Goal: Task Accomplishment & Management: Manage account settings

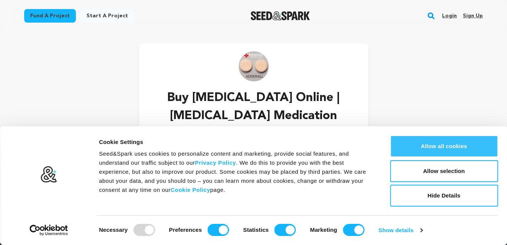
click at [435, 141] on button "Allow all cookies" at bounding box center [444, 146] width 108 height 22
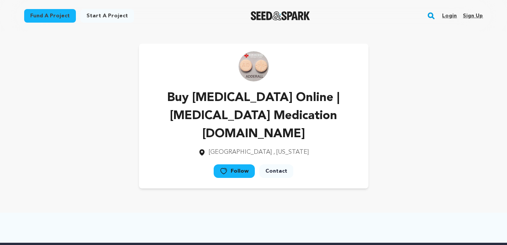
click at [233, 169] on link "Follow" at bounding box center [233, 171] width 41 height 14
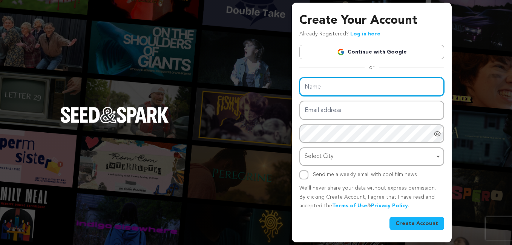
click at [333, 93] on input "Name" at bounding box center [371, 86] width 145 height 19
paste input "Buy Tramadol Citra Online Overnight | Pharmacy1990"
type input "Buy Tramadol Citra Online Overnight | Pharmacy1990"
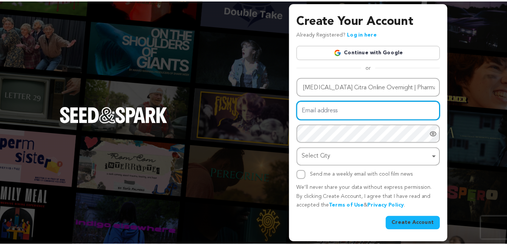
scroll to position [0, 0]
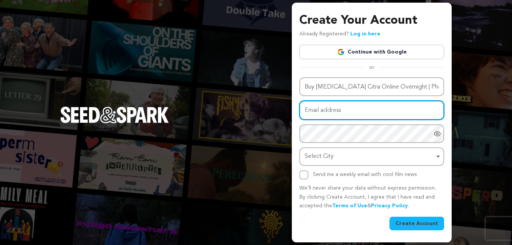
paste input "buytramadolcitraonline@powerscrews.com"
type input "buytramadolcitraonline@powerscrews.com"
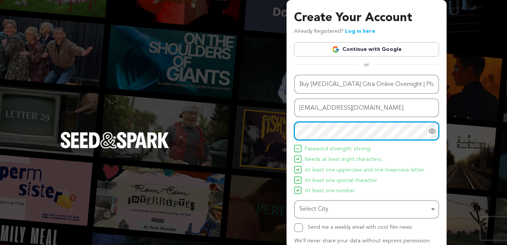
scroll to position [50, 0]
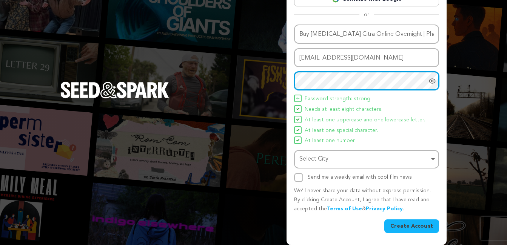
click at [351, 157] on div "Select City Remove item" at bounding box center [364, 159] width 130 height 11
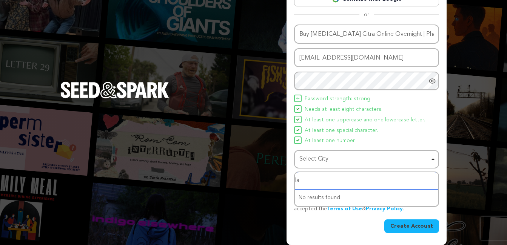
type input "lam"
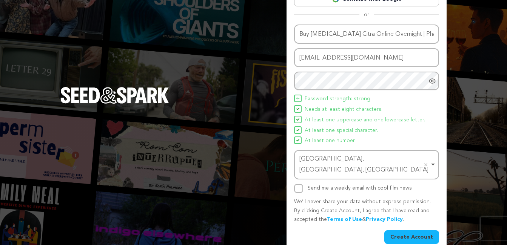
click at [420, 231] on button "Create Account" at bounding box center [411, 237] width 55 height 14
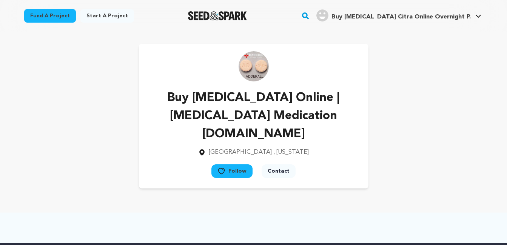
click at [229, 178] on button "Follow" at bounding box center [231, 171] width 41 height 14
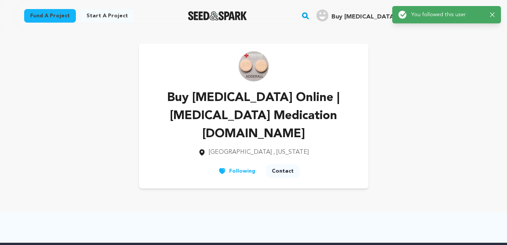
click at [493, 17] on div "Success: Info: Warning: Error: You followed this user Close notification" at bounding box center [446, 15] width 97 height 8
click at [493, 16] on icon "button" at bounding box center [492, 14] width 5 height 5
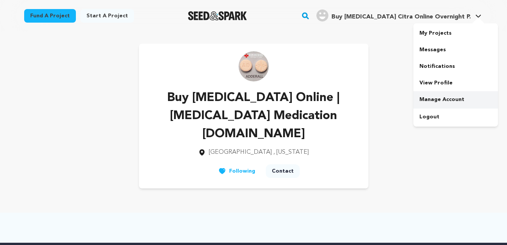
click at [433, 98] on link "Manage Account" at bounding box center [455, 99] width 84 height 17
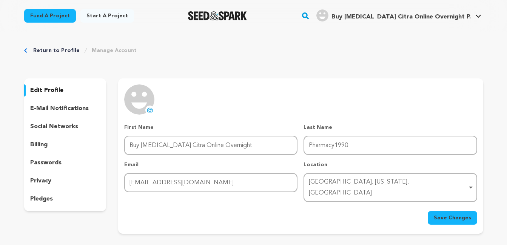
click at [147, 110] on icon at bounding box center [149, 110] width 5 height 4
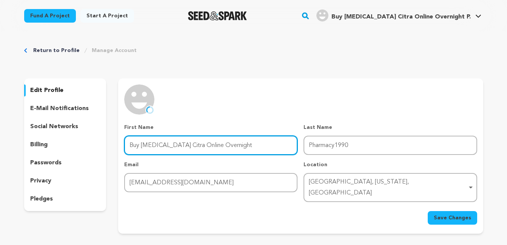
paste input "| Pharmacy1990"
type input "Buy Tramadol Citra Online Overnight"
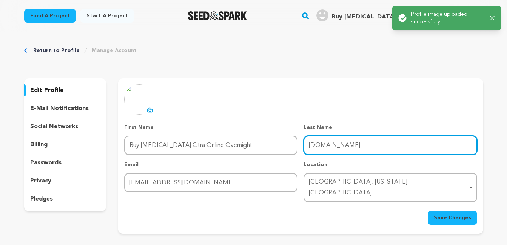
type input "www.Pharmacy1990.com"
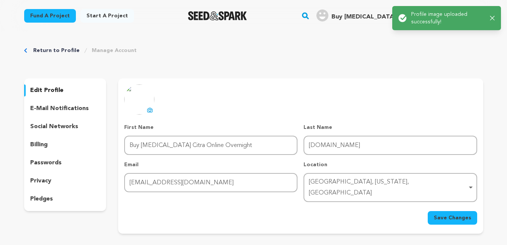
click at [427, 211] on button "Save Changes" at bounding box center [451, 218] width 49 height 14
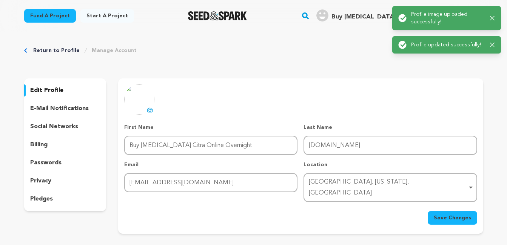
click at [443, 214] on span "Save Changes" at bounding box center [451, 218] width 37 height 8
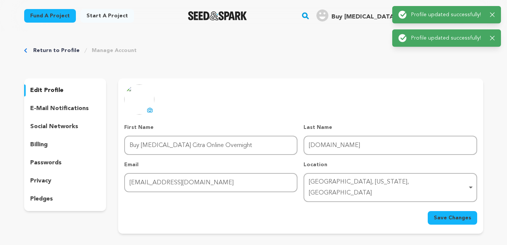
click at [64, 127] on p "social networks" at bounding box center [54, 126] width 48 height 9
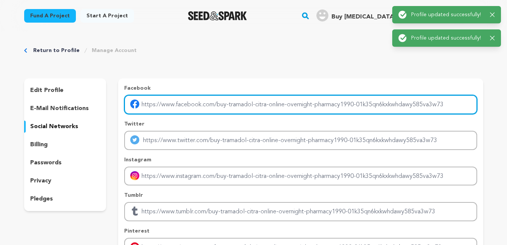
click at [171, 108] on input "Enter facebook profile link" at bounding box center [300, 104] width 352 height 19
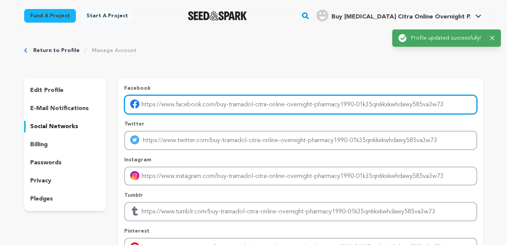
type input "https://cutt.ly/NwLQ8yB3"
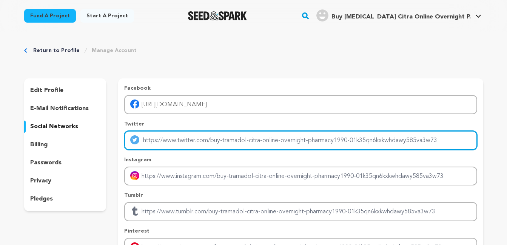
type input "https://twitter.com/orderksalol"
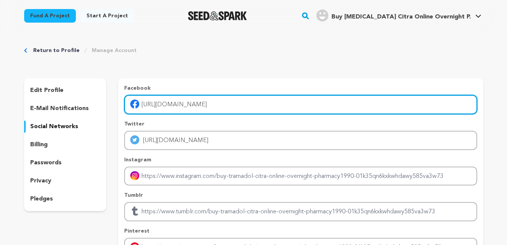
paste input "DwOnBGH5"
type input "https://cutt.ly/DwOnBGH5"
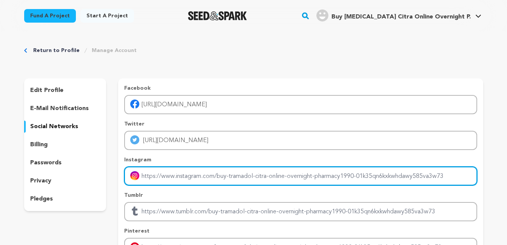
paste input "https://the-dots.com/users/buy-tramadol-citra-online-overnight-pharmacy1990-199…"
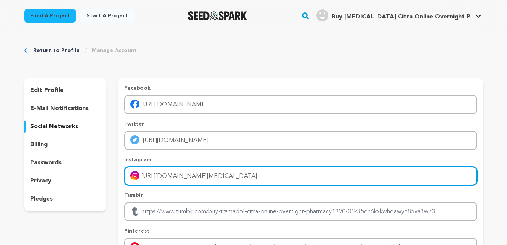
type input "https://the-dots.com/users/buy-tramadol-citra-online-overnight-pharmacy1990-199…"
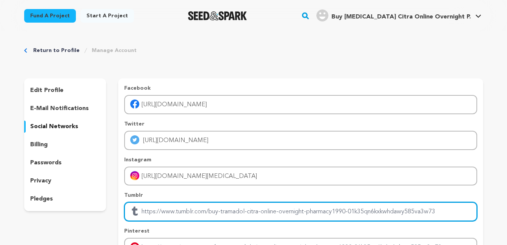
paste input "https://the-dots.com/users/buy-tramadol-citra-online-ultram-pharmacy1990-1727559"
type input "https://the-dots.com/users/buy-tramadol-citra-online-ultram-pharmacy1990-1727559"
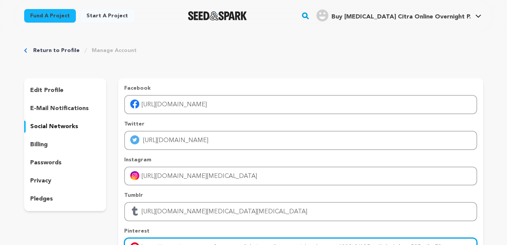
scroll to position [12, 0]
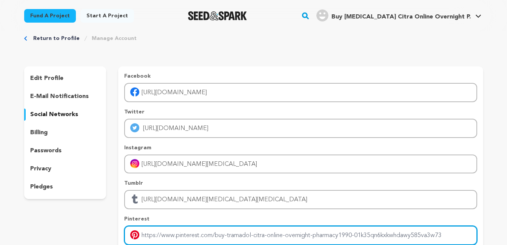
paste input "https://the-dots.com/users/order-tramadol-citra-online-ultram-pharmacy1990-1796…"
type input "https://the-dots.com/users/order-tramadol-citra-online-ultram-pharmacy1990-1796…"
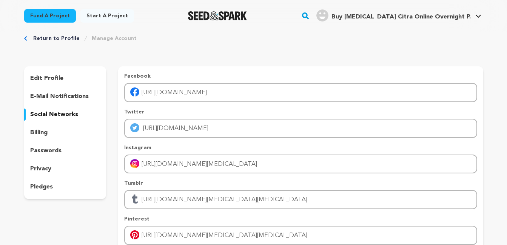
scroll to position [161, 0]
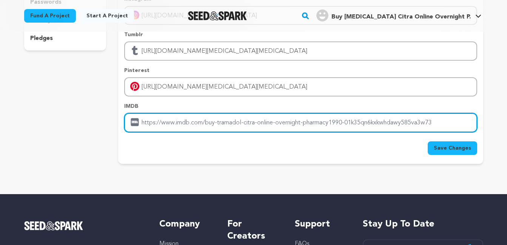
paste input "https://developer.tobii.com/community-forums/members/buy-tramadol-100mg-citra-o…"
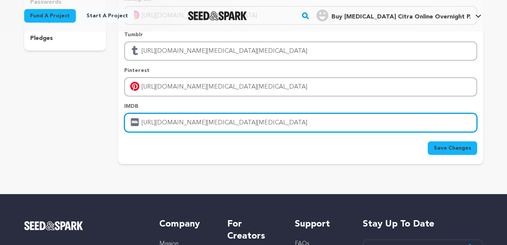
type input "https://developer.tobii.com/community-forums/members/buy-tramadol-100mg-citra-o…"
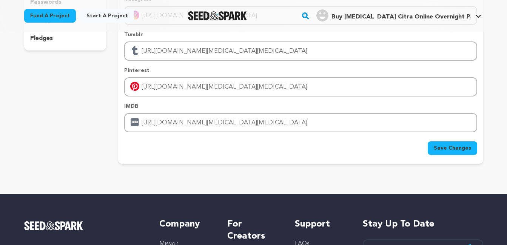
click at [433, 149] on button "Save Changes" at bounding box center [451, 148] width 49 height 14
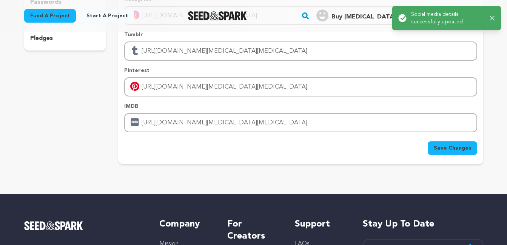
click at [433, 149] on button "Save Changes" at bounding box center [451, 148] width 49 height 14
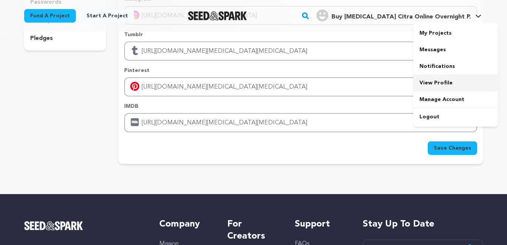
click at [436, 82] on link "View Profile" at bounding box center [455, 83] width 84 height 17
